Goal: Navigation & Orientation: Find specific page/section

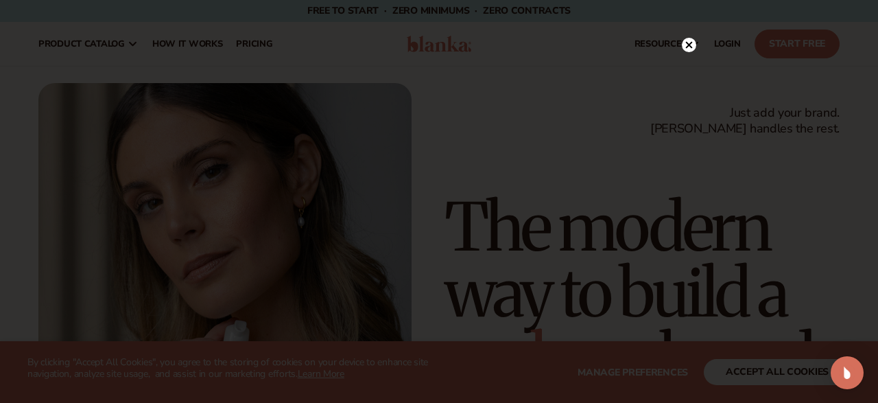
click at [686, 43] on icon at bounding box center [689, 45] width 7 height 7
click at [686, 43] on span "resources" at bounding box center [661, 43] width 52 height 11
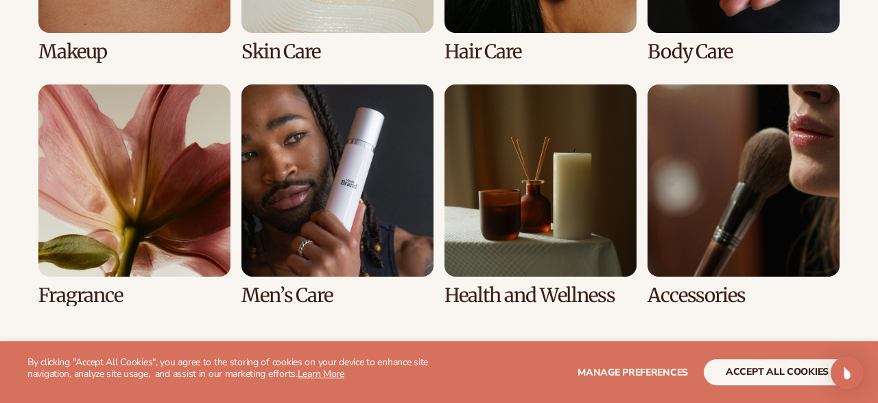
scroll to position [2806, 0]
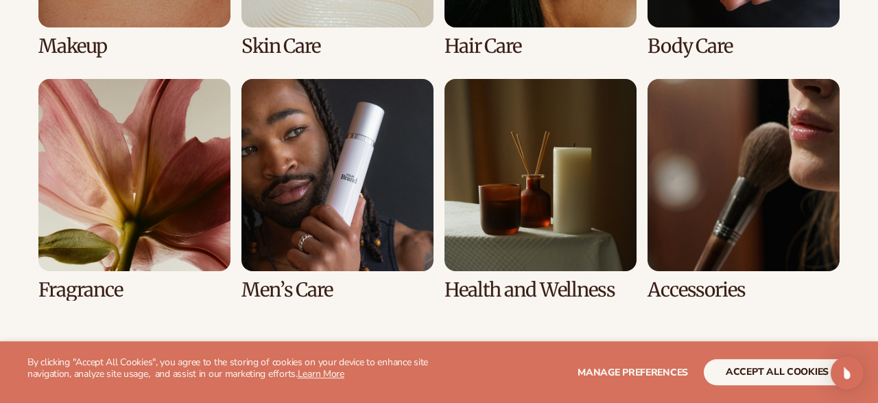
click at [346, 233] on link "6 / 8" at bounding box center [337, 190] width 192 height 222
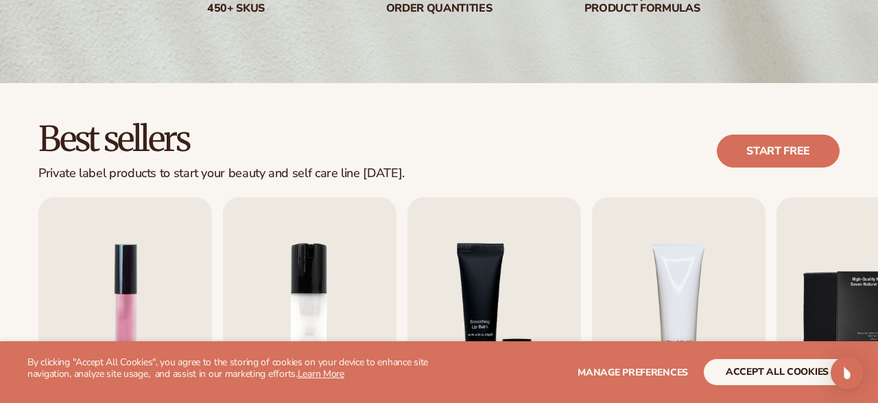
scroll to position [456, 0]
